Goal: Find specific page/section: Find specific page/section

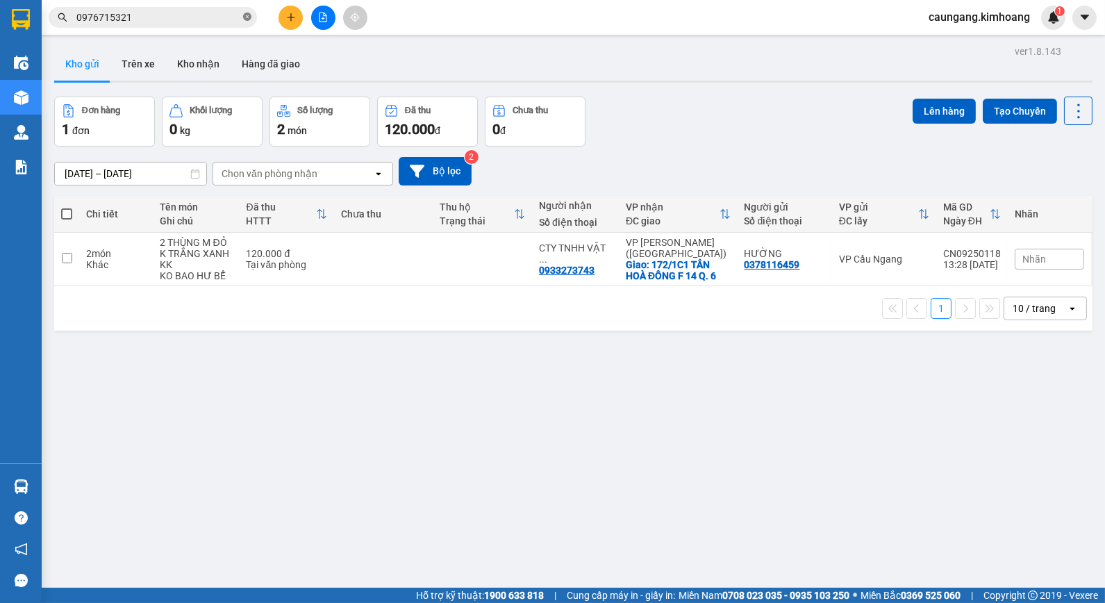
click at [247, 16] on icon "close-circle" at bounding box center [247, 17] width 8 height 8
click at [219, 17] on input "text" at bounding box center [158, 17] width 164 height 15
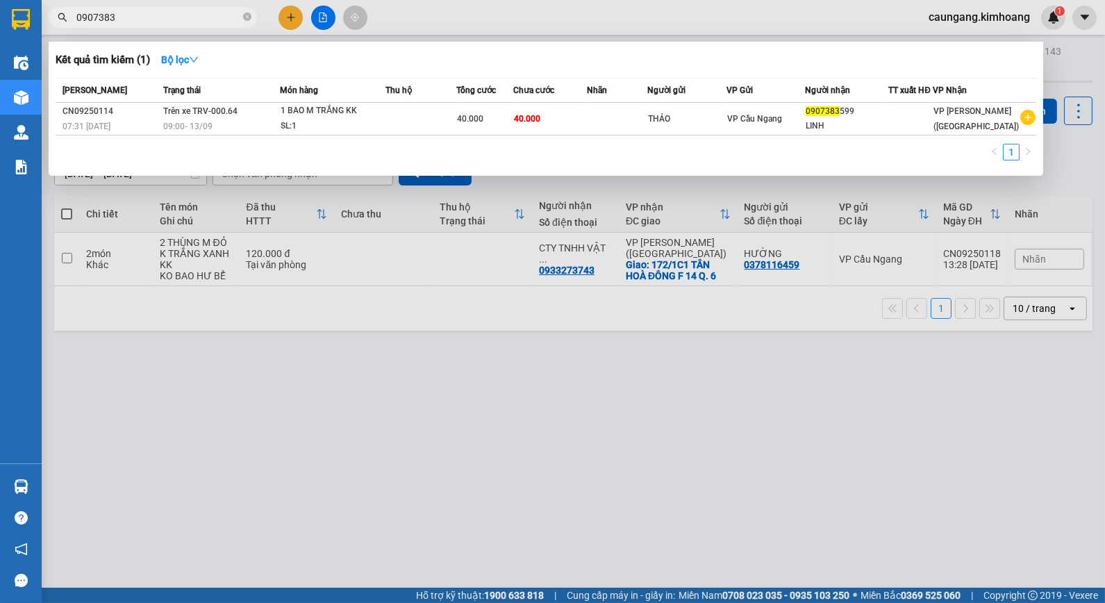
type input "0907383"
click at [147, 327] on div at bounding box center [552, 301] width 1105 height 603
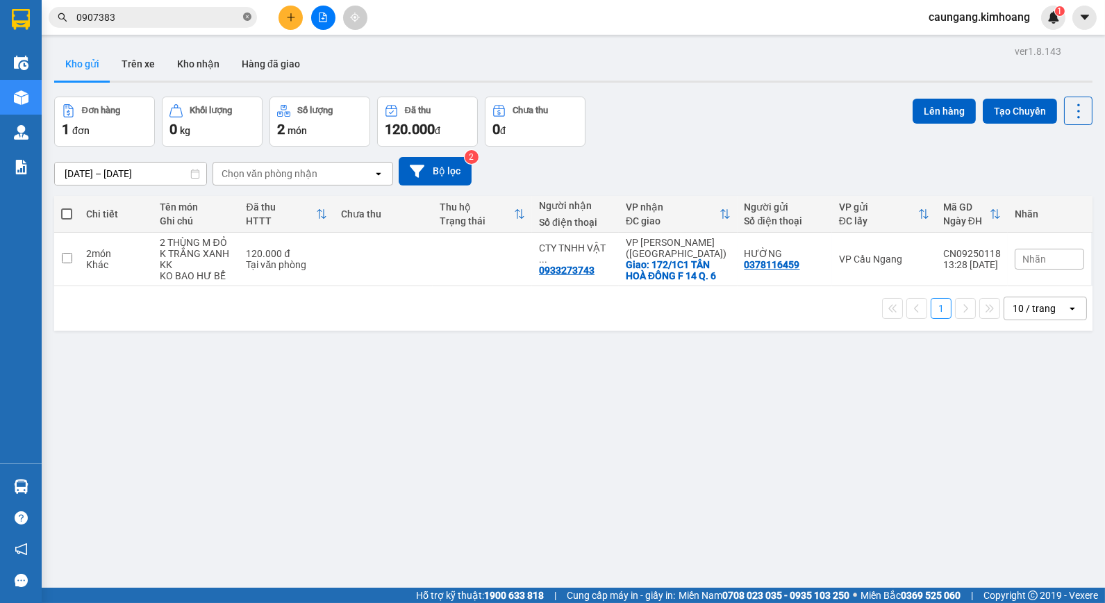
click at [246, 21] on icon "close-circle" at bounding box center [247, 17] width 8 height 8
click at [227, 19] on input "text" at bounding box center [158, 17] width 164 height 15
click at [220, 17] on input "text" at bounding box center [158, 17] width 164 height 15
click at [201, 57] on button "Kho nhận" at bounding box center [198, 63] width 65 height 33
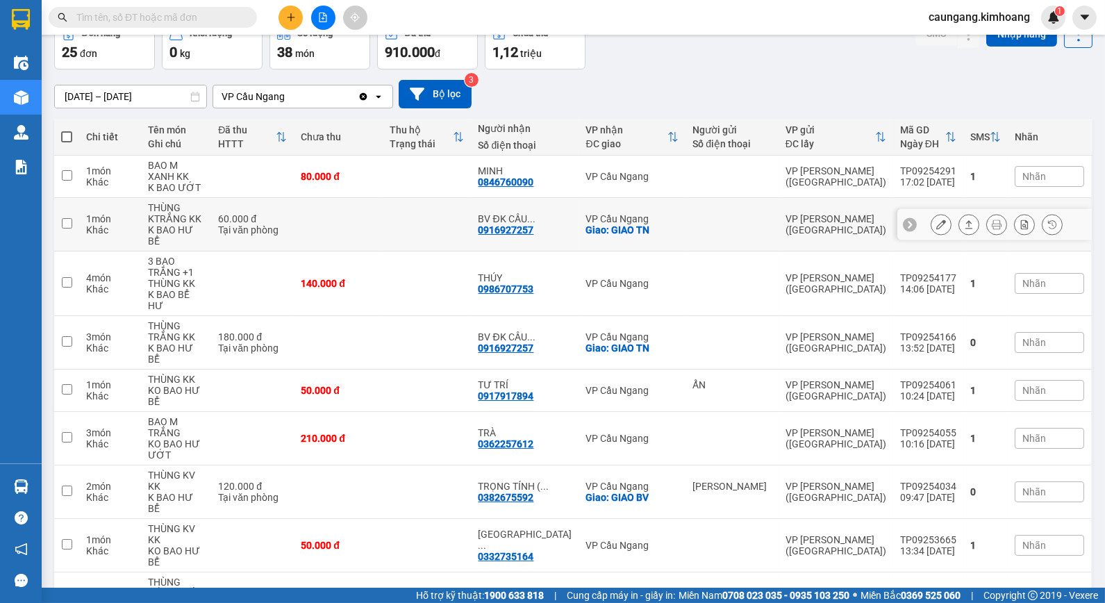
scroll to position [104, 0]
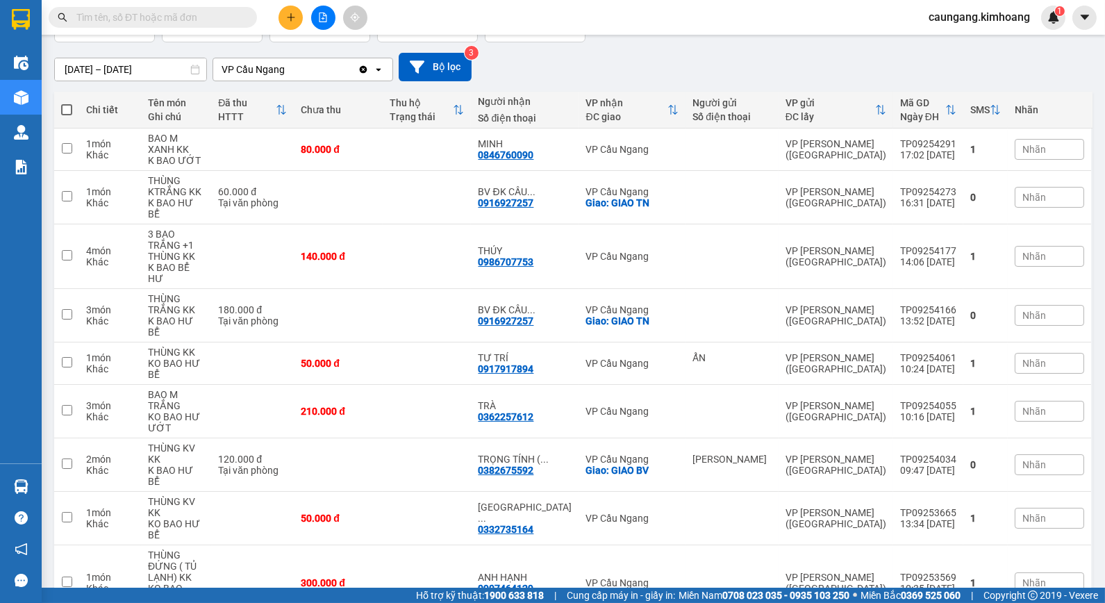
drag, startPoint x: 876, startPoint y: 551, endPoint x: 869, endPoint y: 546, distance: 8.5
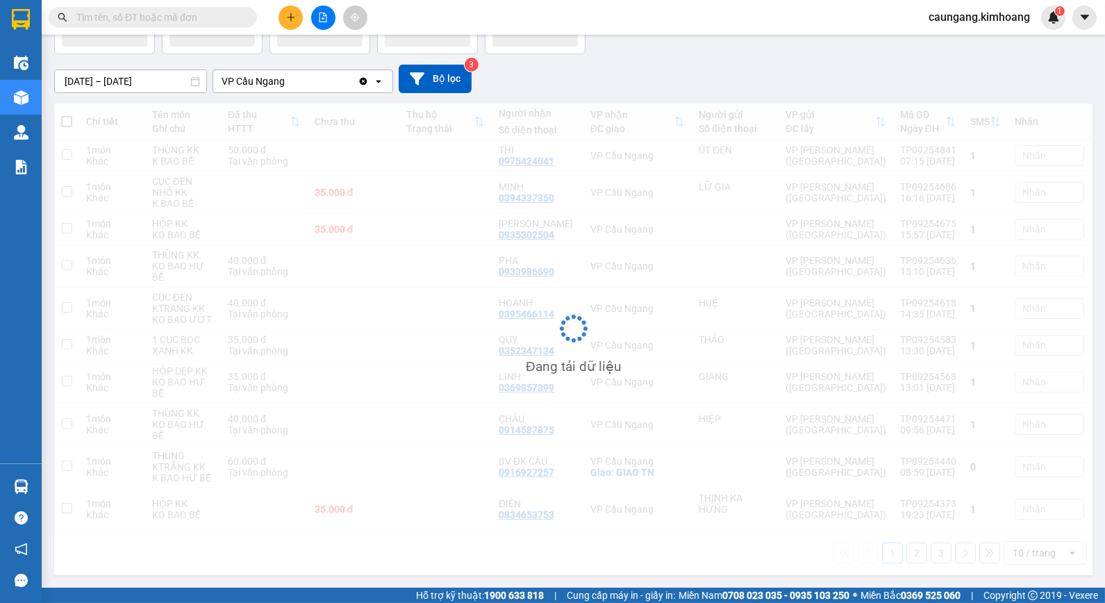
scroll to position [64, 0]
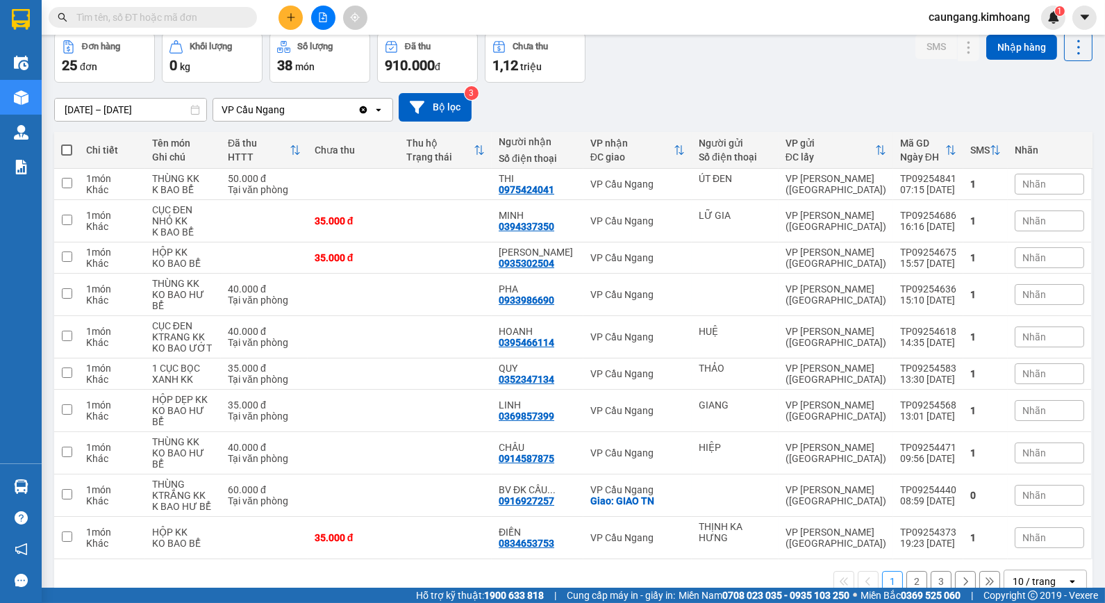
click at [910, 571] on button "2" at bounding box center [917, 581] width 21 height 21
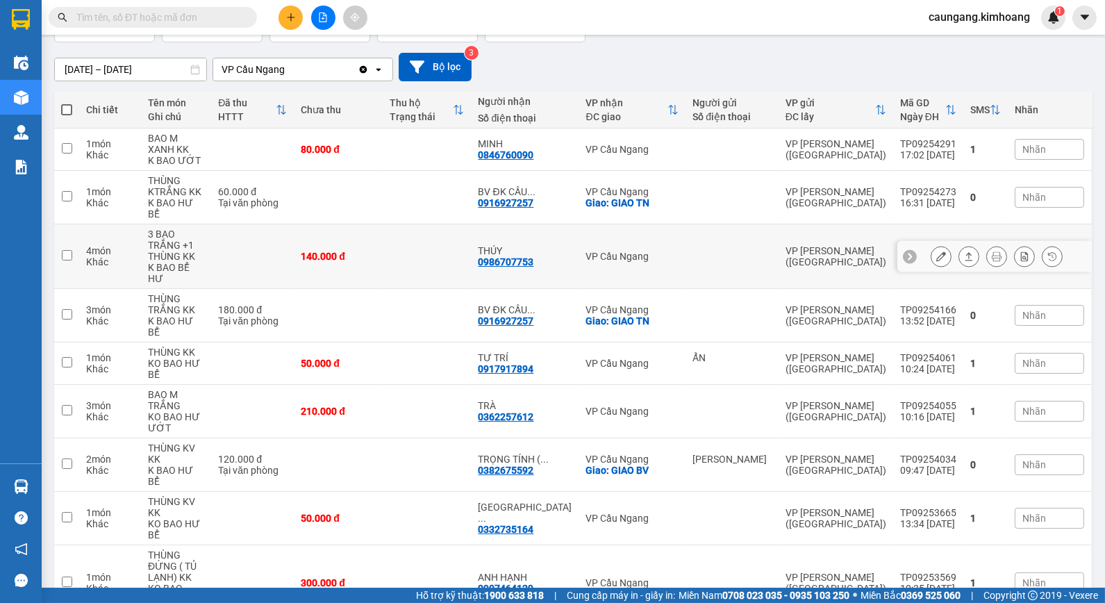
scroll to position [0, 0]
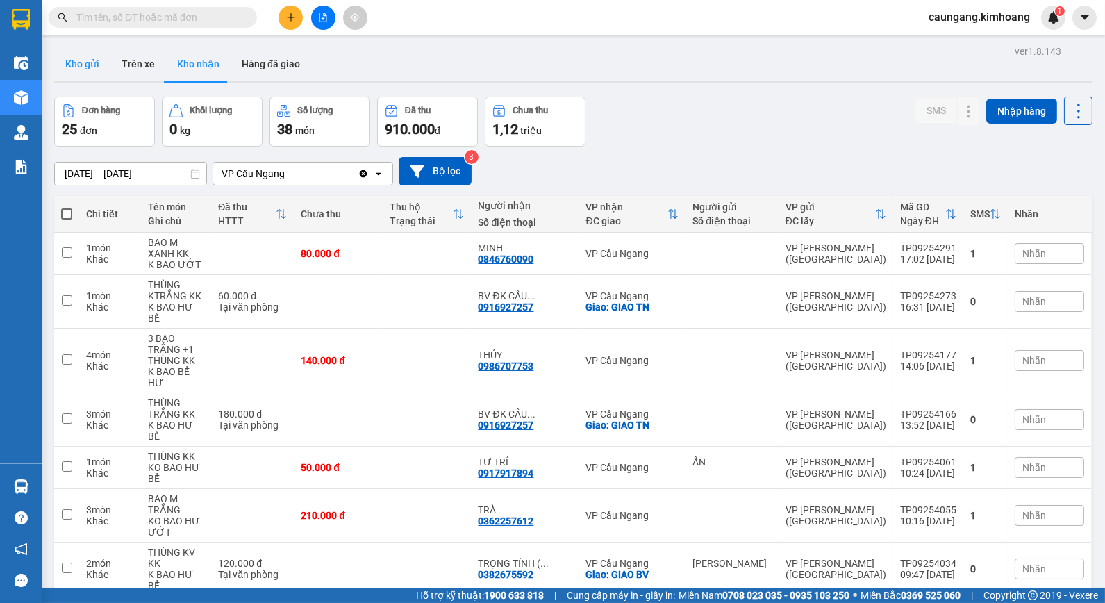
click at [79, 61] on button "Kho gửi" at bounding box center [82, 63] width 56 height 33
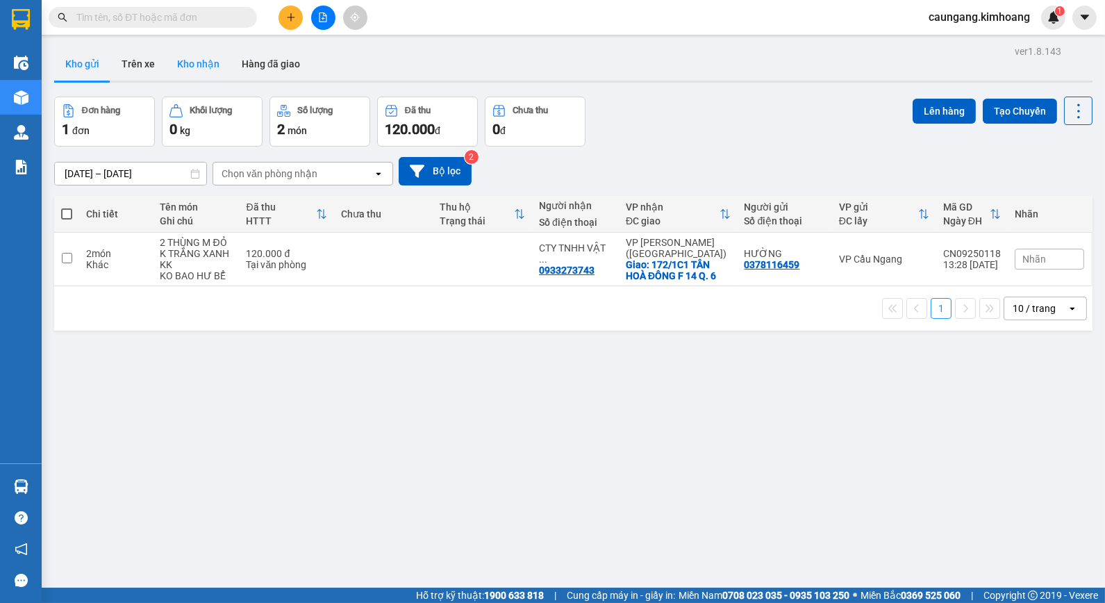
click at [204, 63] on button "Kho nhận" at bounding box center [198, 63] width 65 height 33
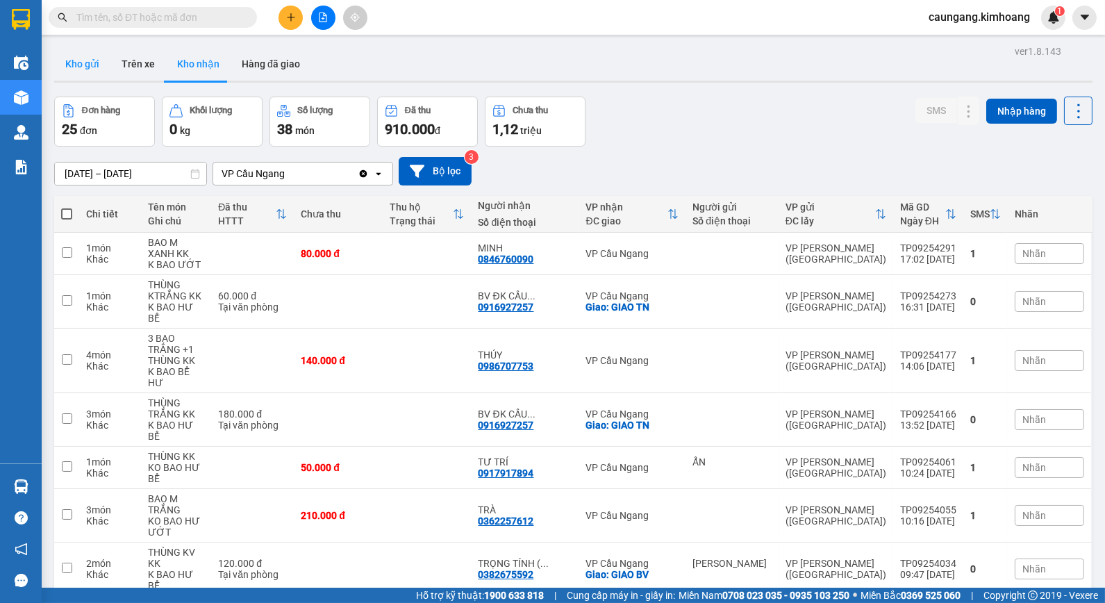
click at [83, 64] on button "Kho gửi" at bounding box center [82, 63] width 56 height 33
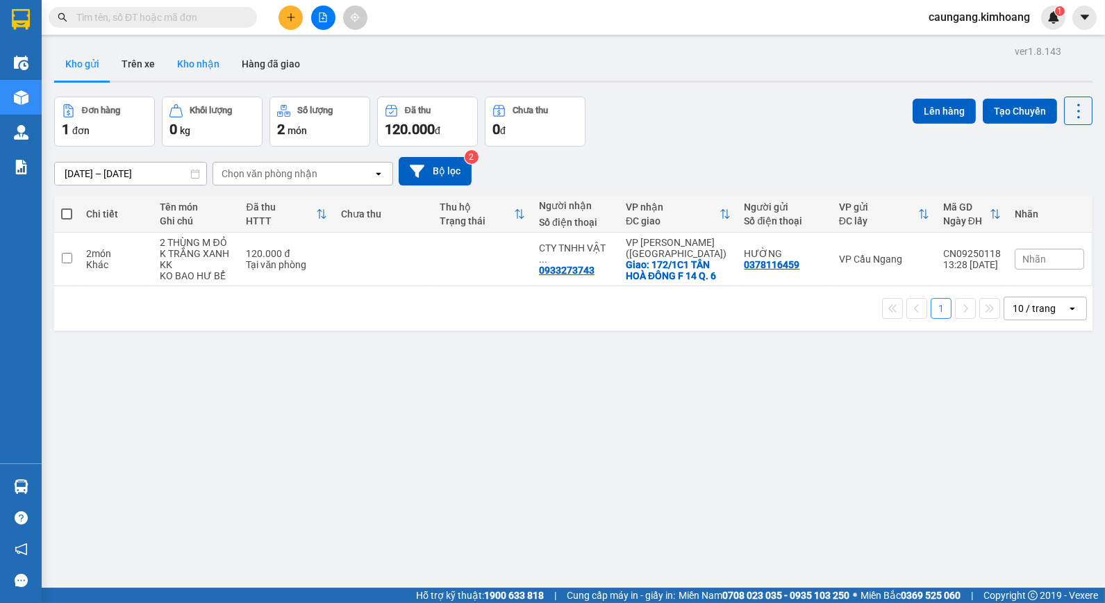
click at [211, 74] on button "Kho nhận" at bounding box center [198, 63] width 65 height 33
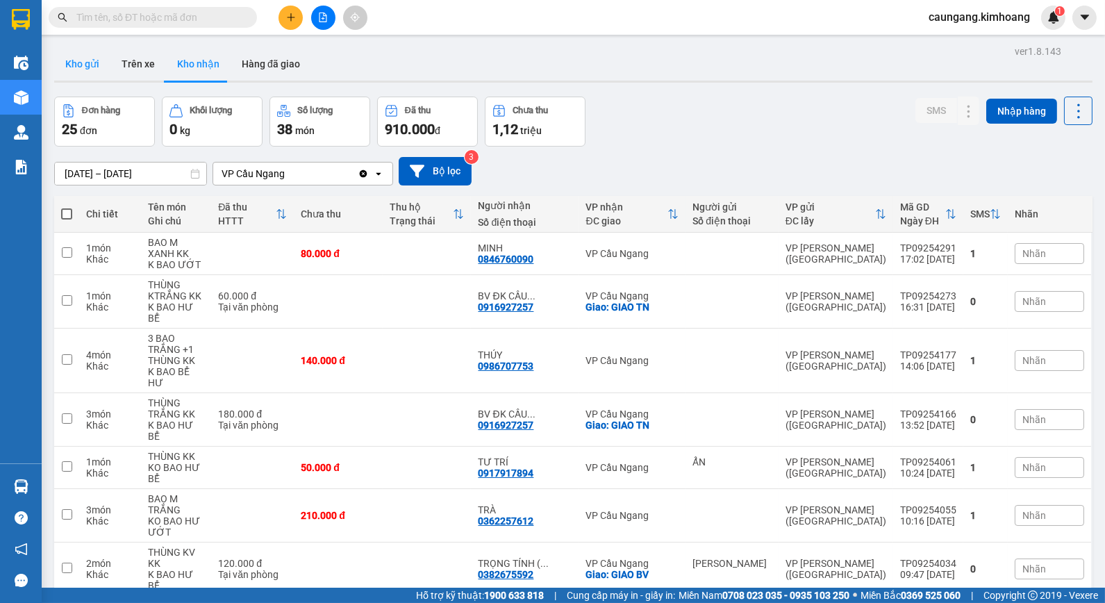
click at [79, 60] on button "Kho gửi" at bounding box center [82, 63] width 56 height 33
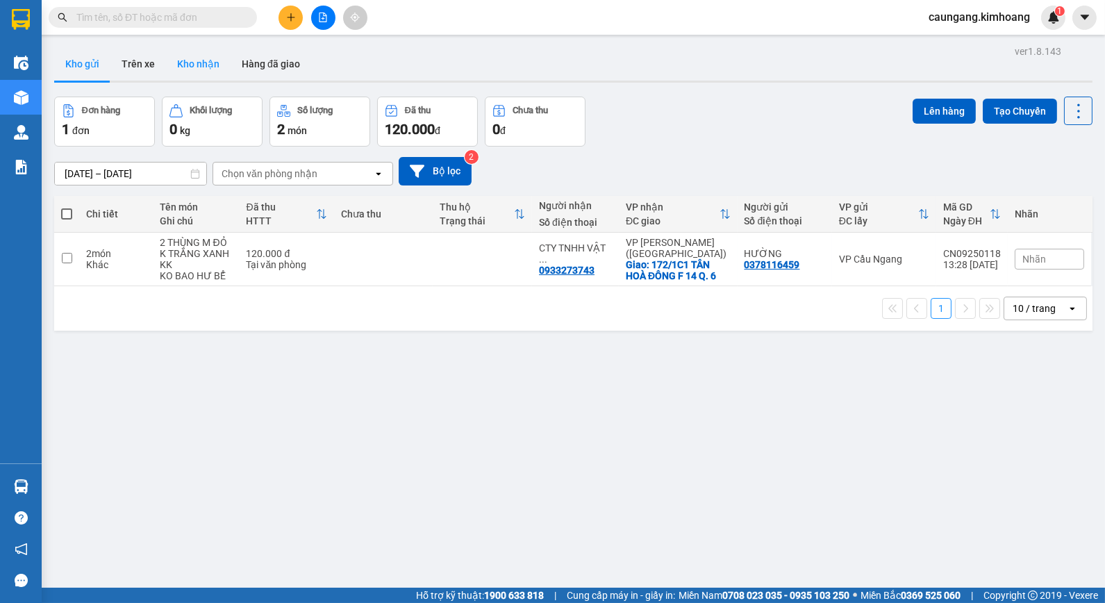
click at [206, 74] on button "Kho nhận" at bounding box center [198, 63] width 65 height 33
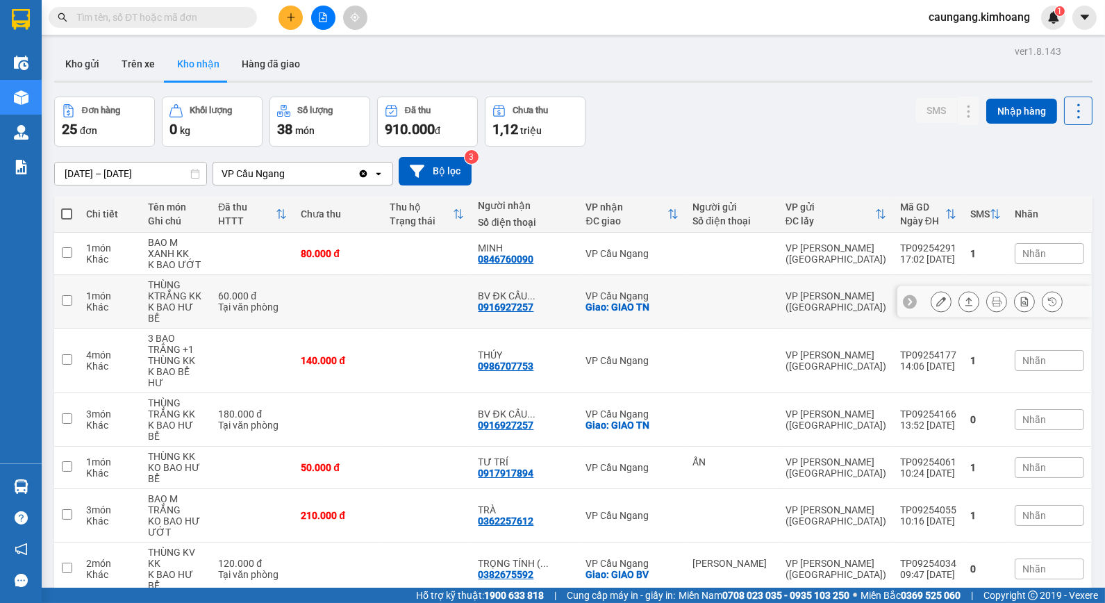
scroll to position [104, 0]
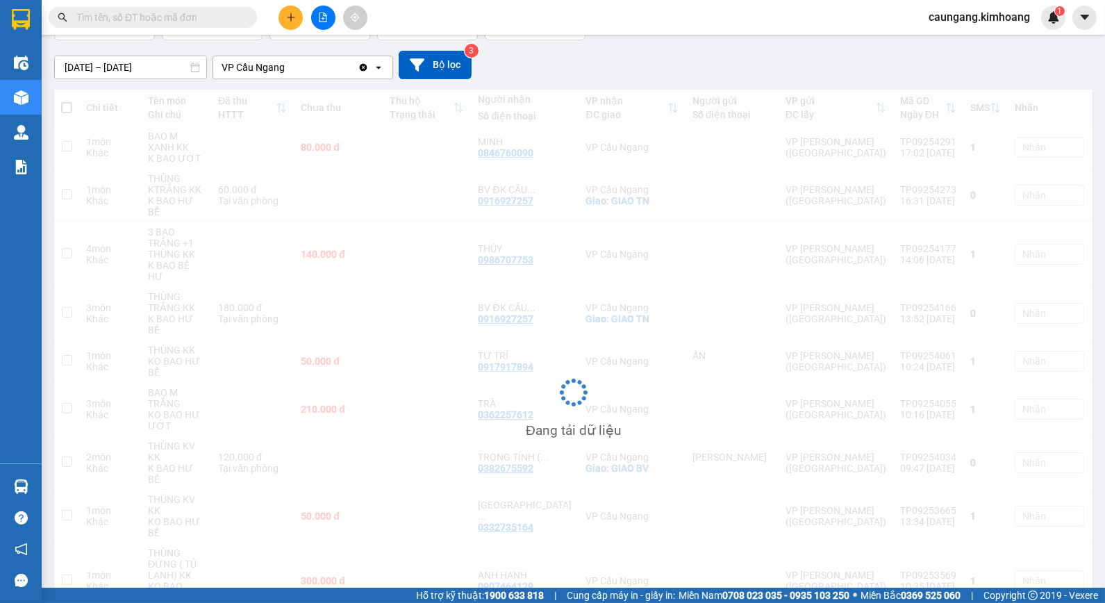
scroll to position [64, 0]
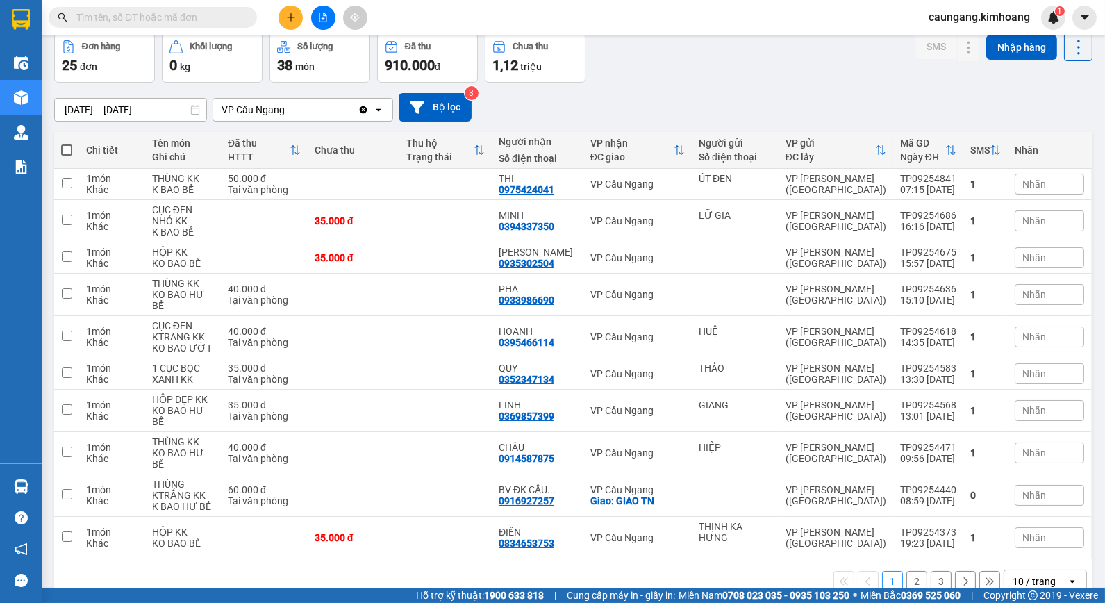
click at [908, 571] on button "2" at bounding box center [917, 581] width 21 height 21
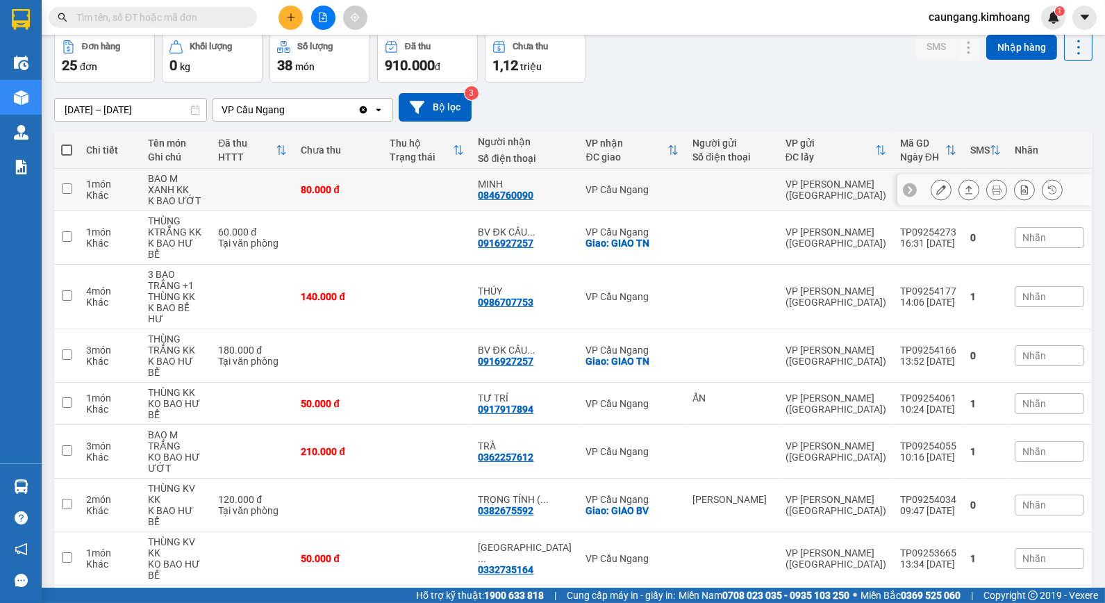
scroll to position [104, 0]
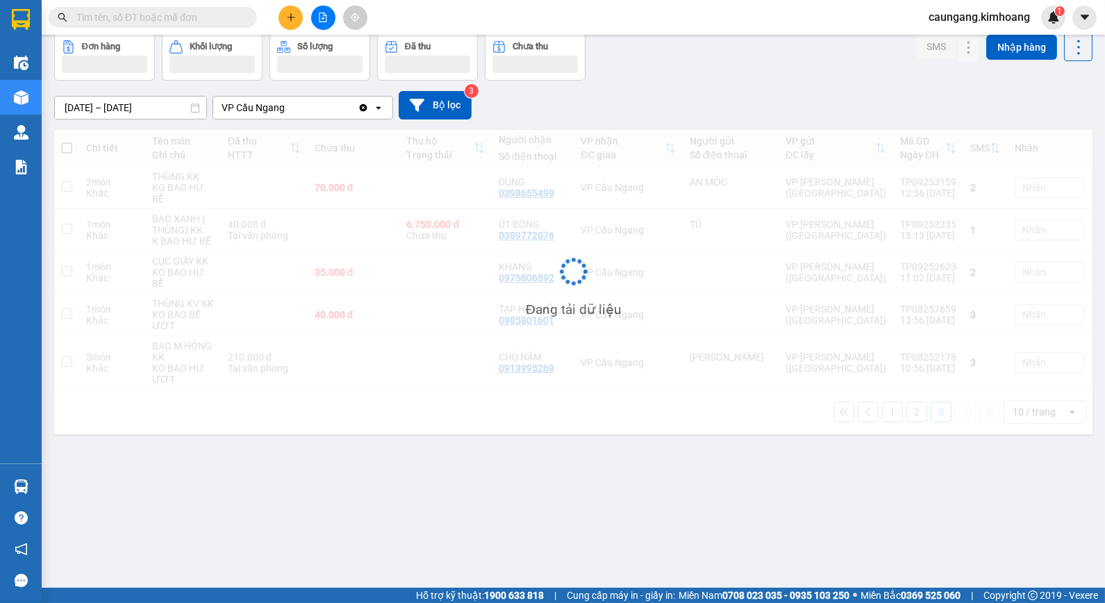
scroll to position [64, 0]
